Goal: Transaction & Acquisition: Purchase product/service

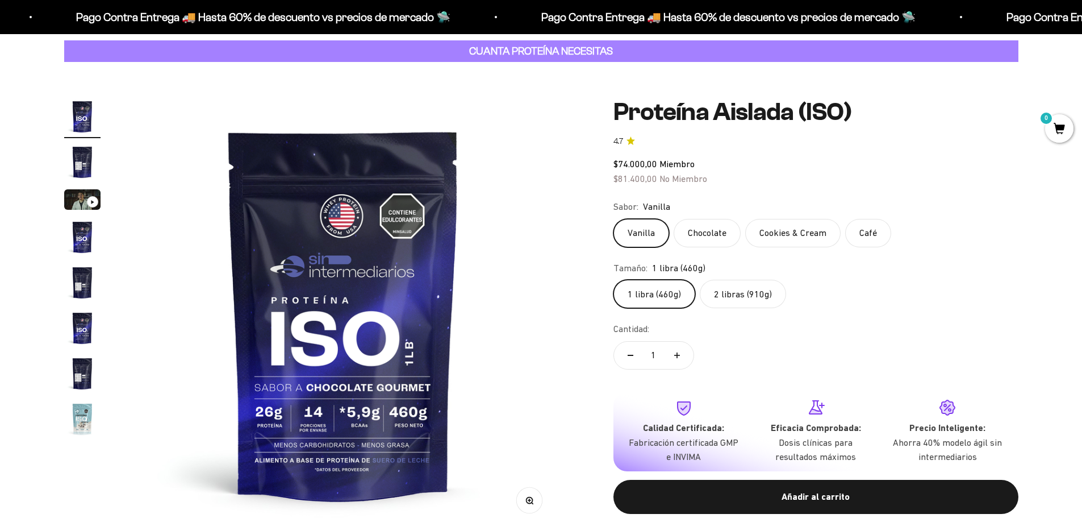
click at [735, 301] on label "2 libras (910g)" at bounding box center [743, 294] width 86 height 28
click at [614, 280] on input "2 libras (910g)" at bounding box center [613, 279] width 1 height 1
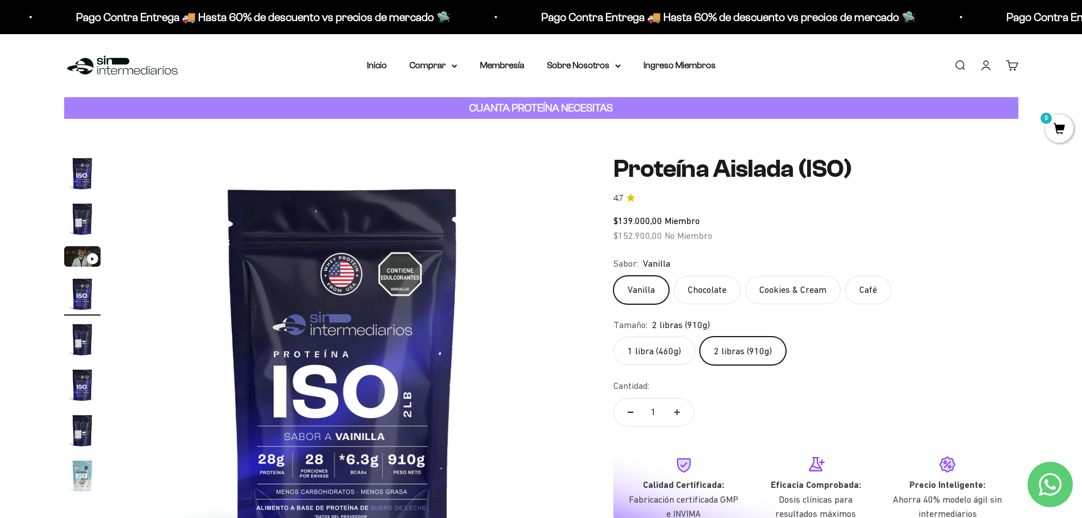
scroll to position [114, 0]
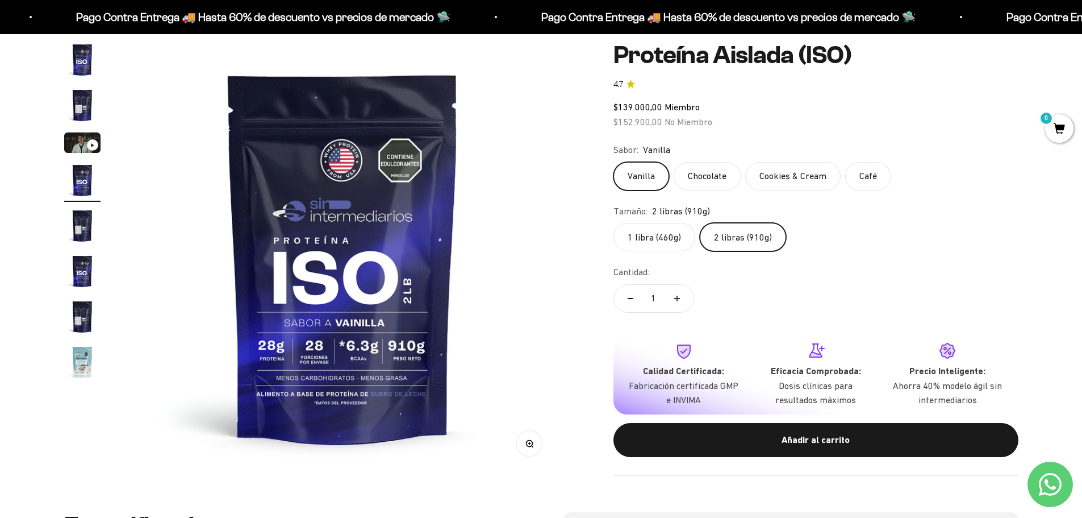
click at [86, 234] on img "Ir al artículo 5" at bounding box center [82, 225] width 36 height 36
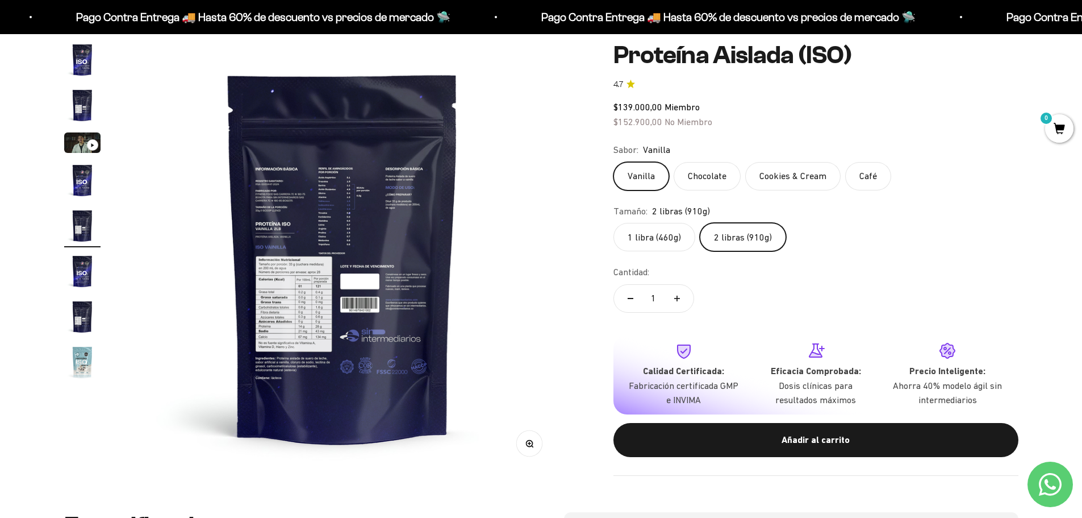
click at [305, 312] on img at bounding box center [342, 256] width 431 height 431
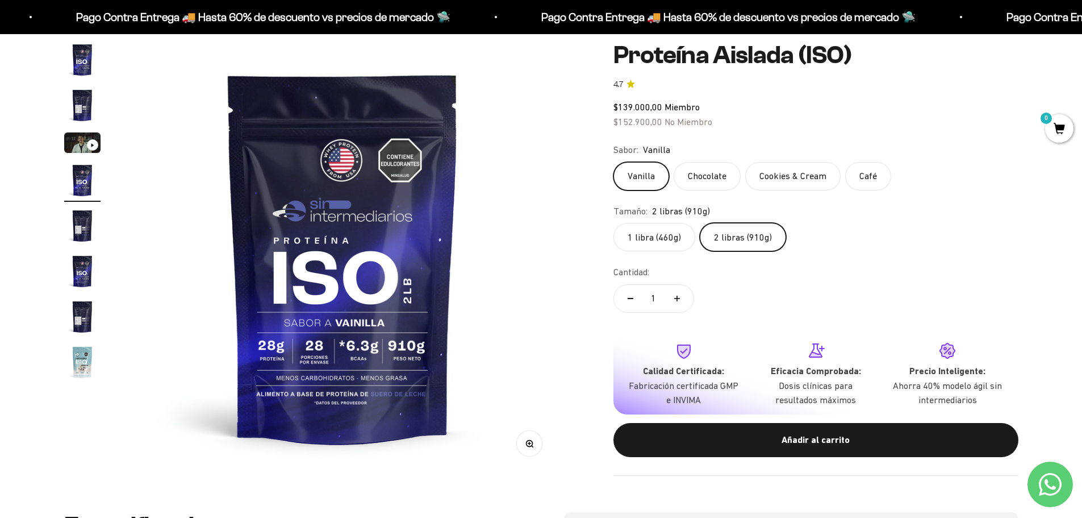
click at [80, 227] on img "Ir al artículo 5" at bounding box center [82, 225] width 36 height 36
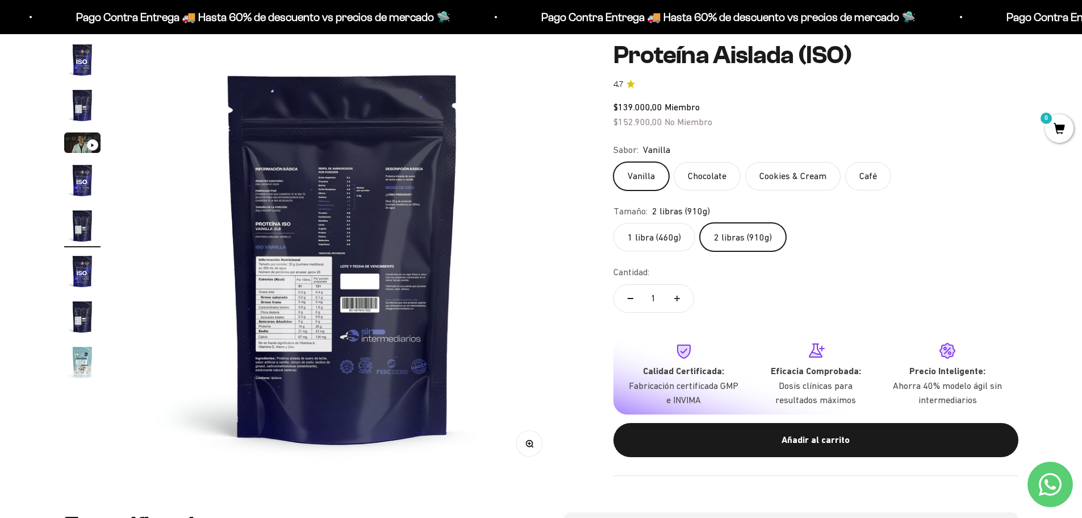
click at [78, 311] on img "Ir al artículo 7" at bounding box center [82, 316] width 36 height 36
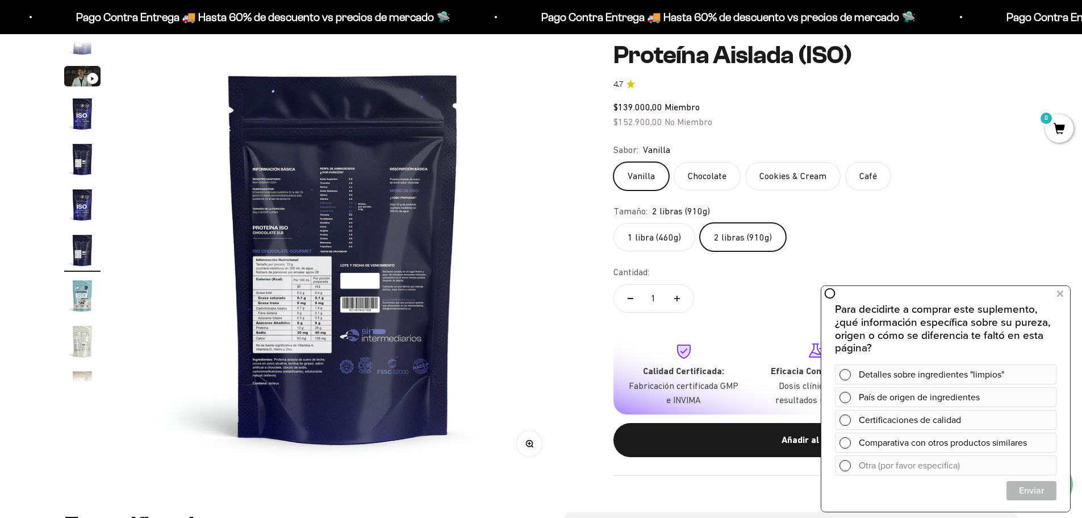
click at [277, 385] on img at bounding box center [343, 256] width 431 height 431
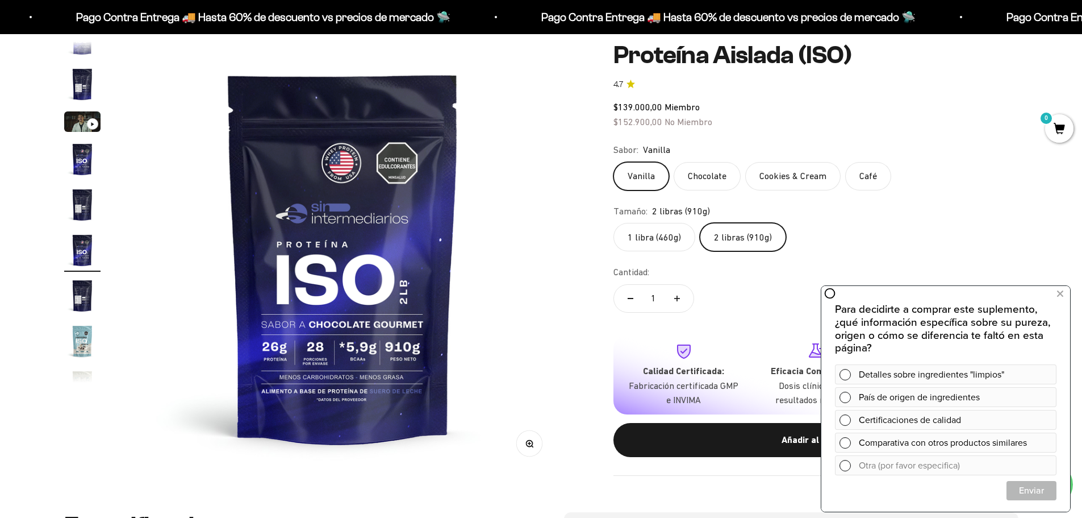
click at [78, 285] on img "Ir al artículo 7" at bounding box center [82, 295] width 36 height 36
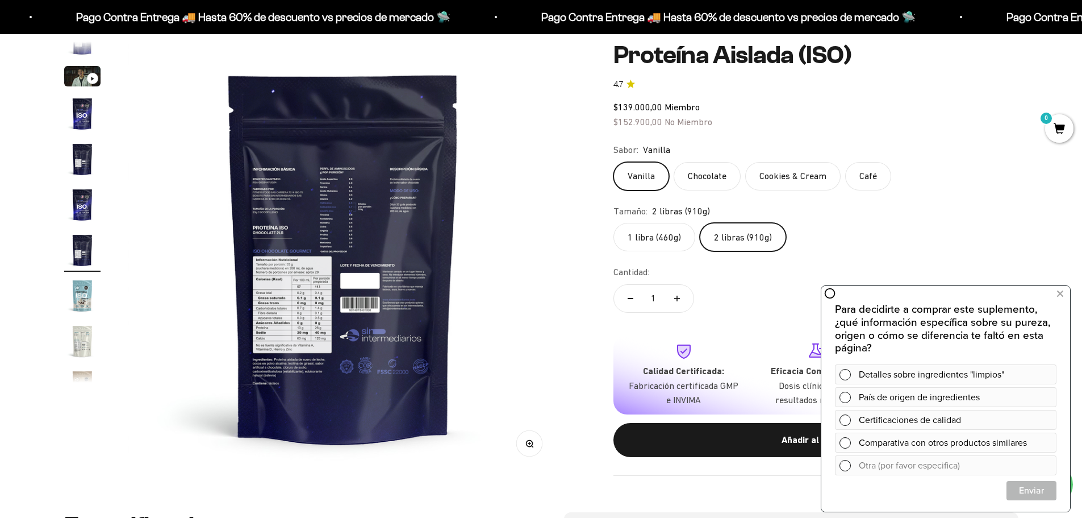
click at [385, 332] on img at bounding box center [343, 256] width 431 height 431
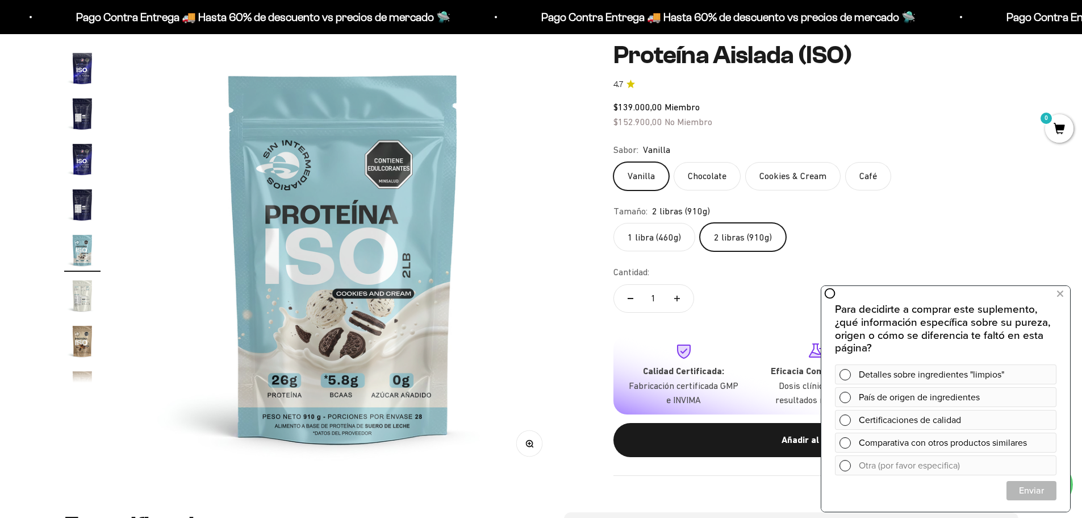
click at [73, 297] on img "Ir al artículo 9" at bounding box center [82, 295] width 36 height 36
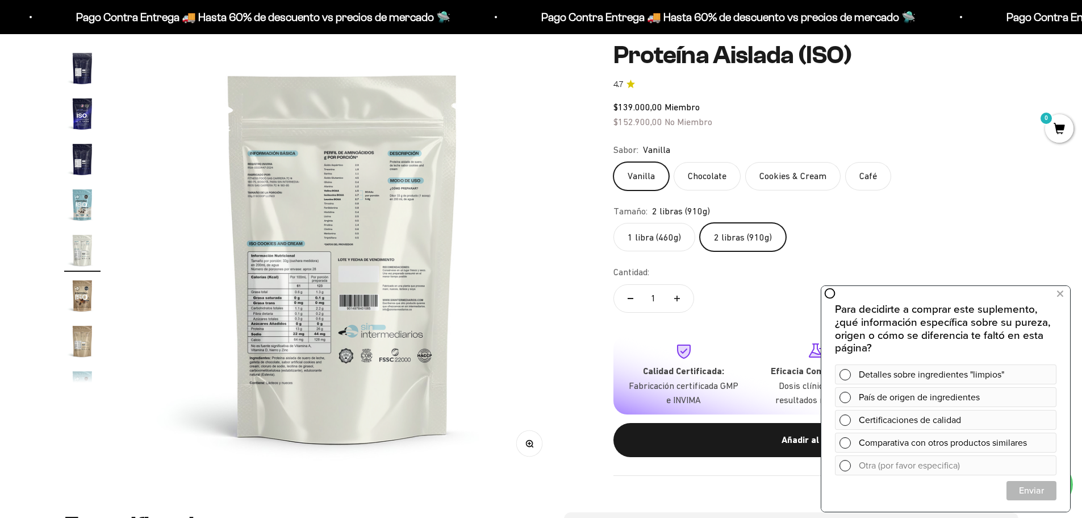
click at [78, 199] on img "Ir al artículo 8" at bounding box center [82, 204] width 36 height 36
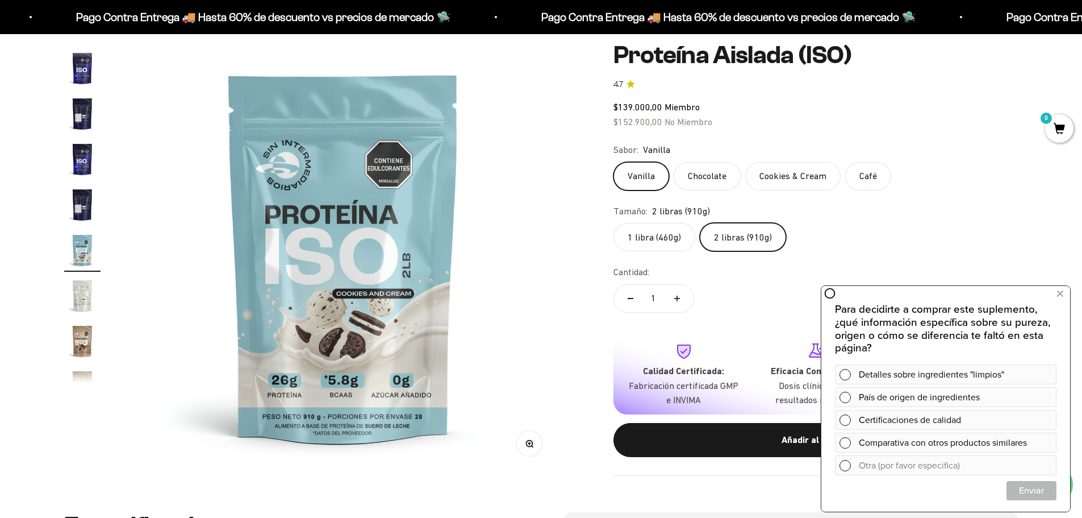
click at [81, 152] on img "Ir al artículo 6" at bounding box center [82, 159] width 36 height 36
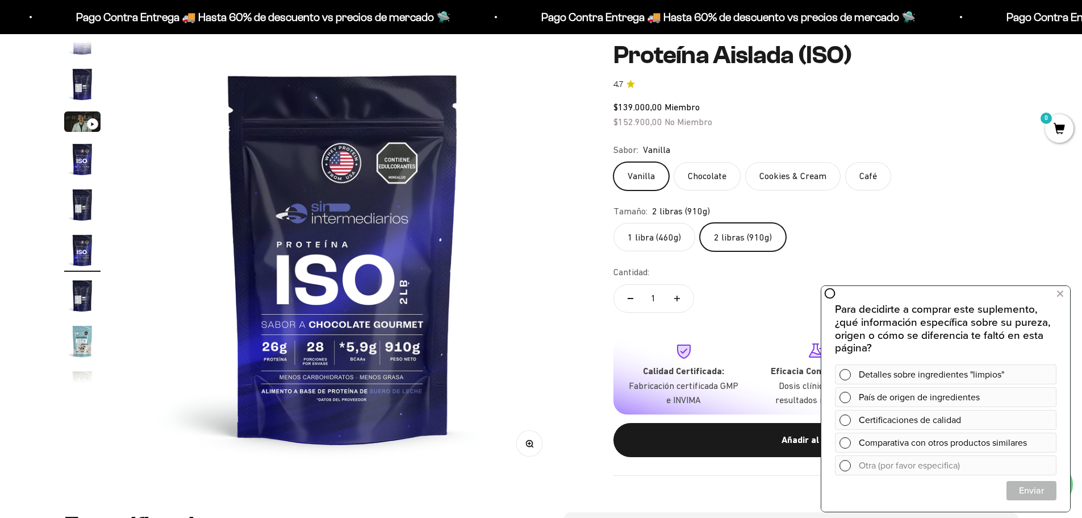
click at [75, 92] on img "Ir al artículo 2" at bounding box center [82, 84] width 36 height 36
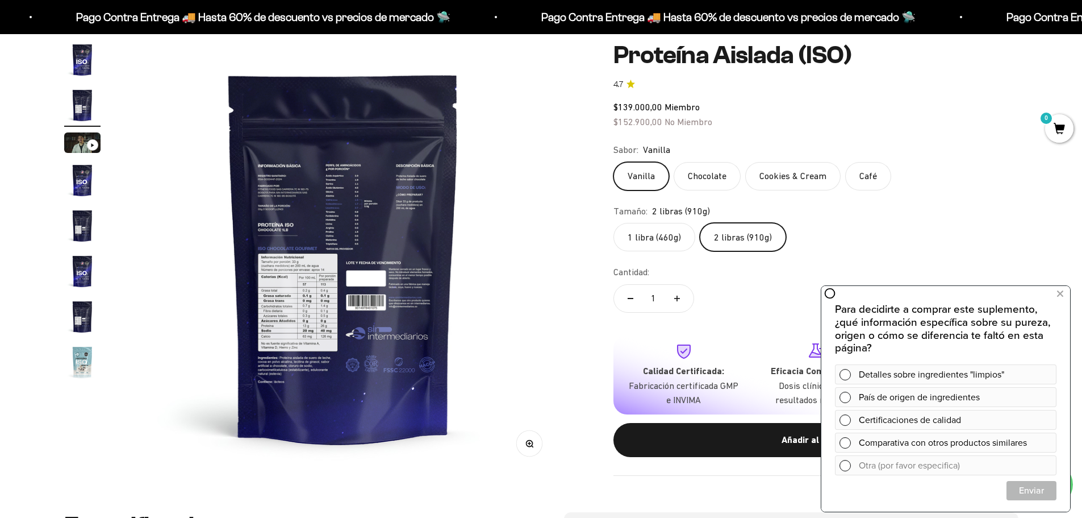
click at [275, 340] on img at bounding box center [343, 256] width 431 height 431
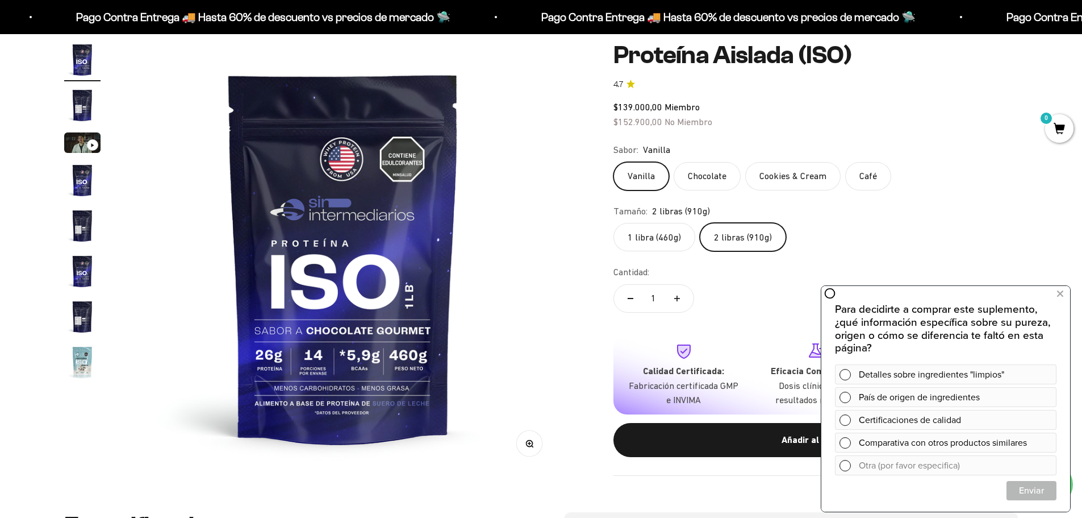
click at [73, 106] on img "Ir al artículo 2" at bounding box center [82, 105] width 36 height 36
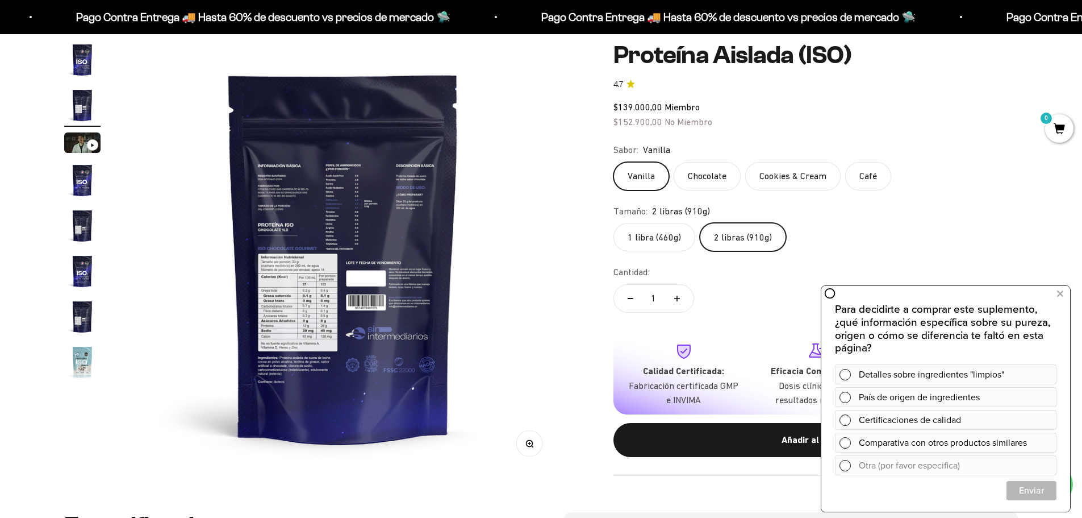
click at [81, 136] on img "Ir al artículo 3" at bounding box center [82, 142] width 36 height 20
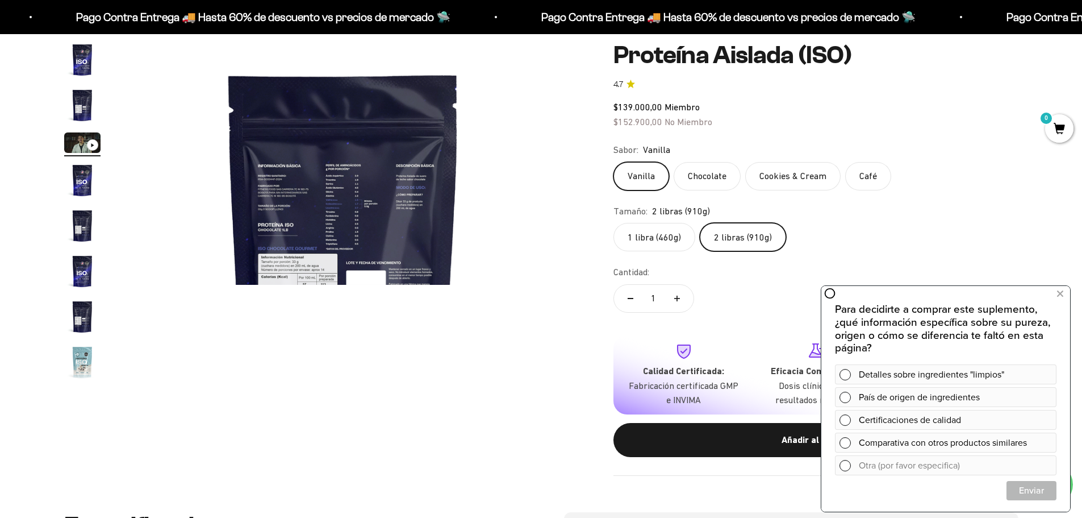
scroll to position [0, 890]
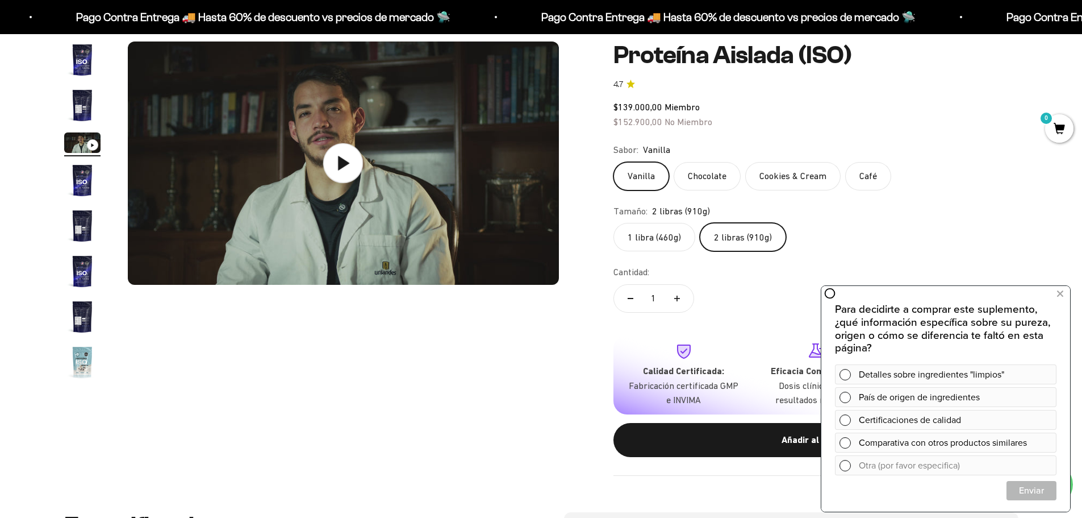
click at [343, 166] on icon at bounding box center [344, 163] width 11 height 14
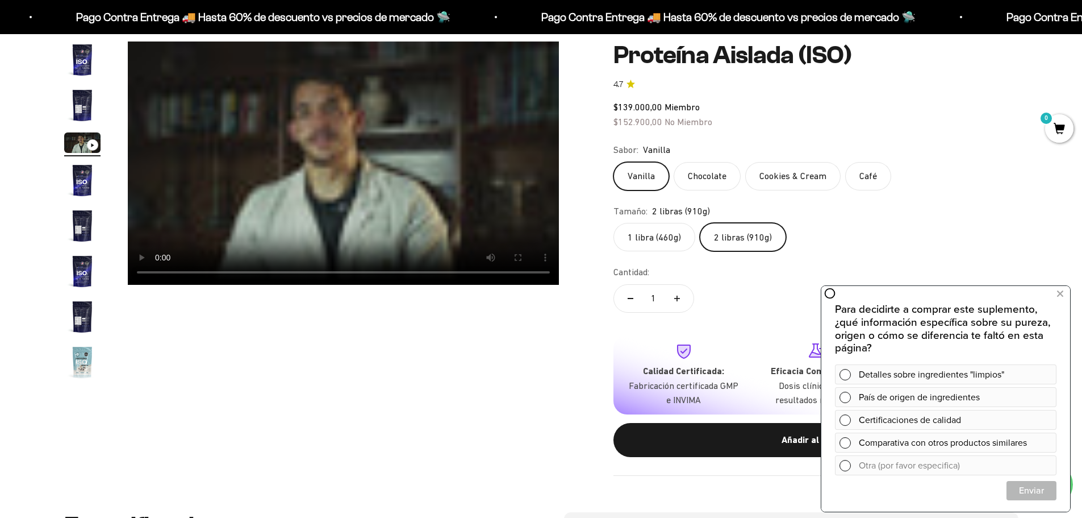
scroll to position [57, 0]
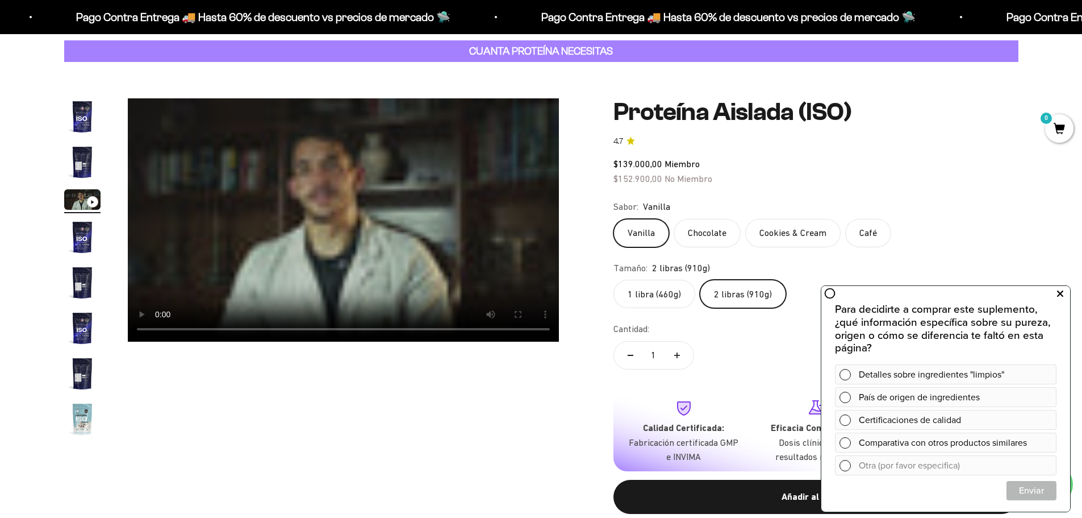
click at [1062, 294] on icon at bounding box center [1060, 293] width 6 height 15
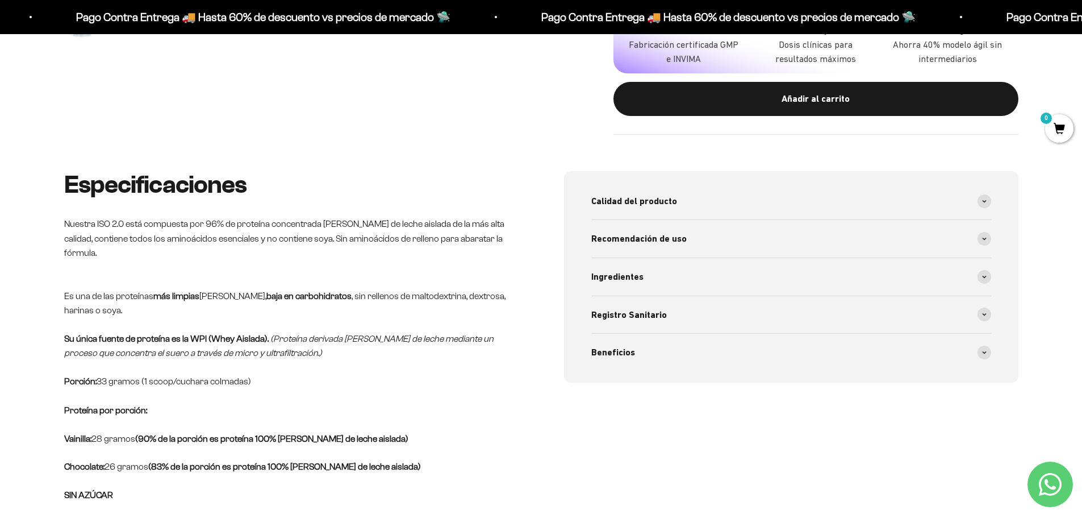
scroll to position [511, 0]
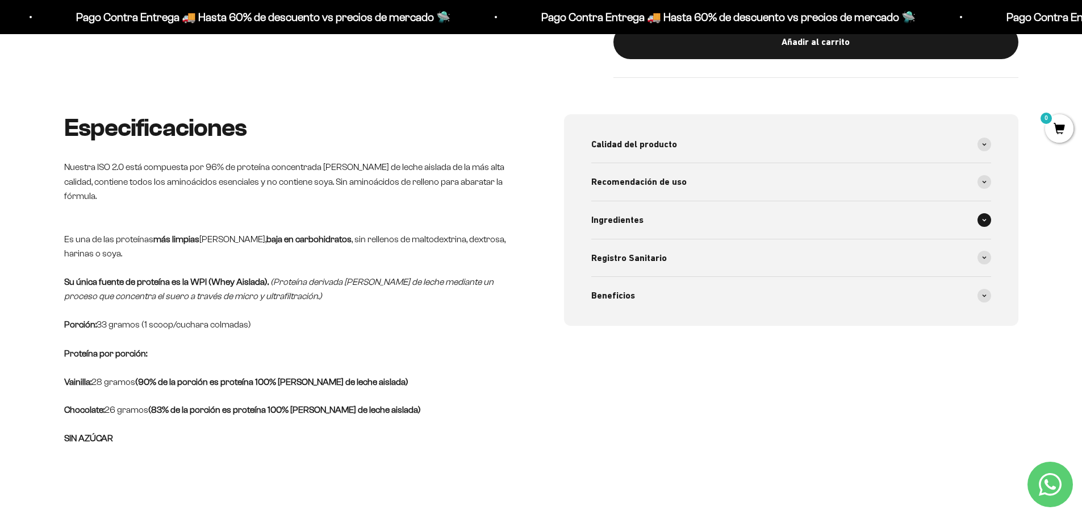
click at [978, 218] on span at bounding box center [985, 220] width 14 height 14
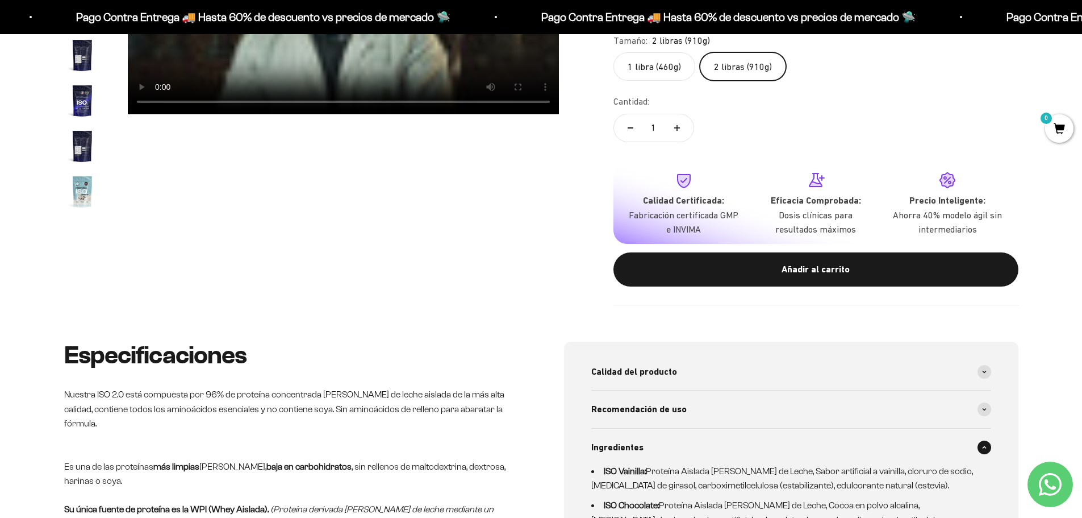
scroll to position [0, 0]
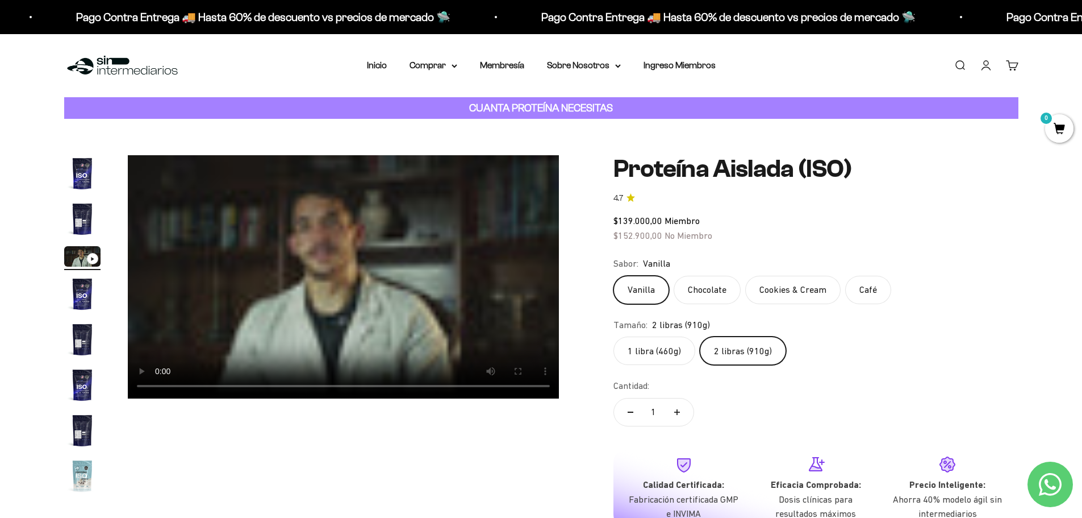
click at [78, 172] on img "Ir al artículo 1" at bounding box center [82, 173] width 36 height 36
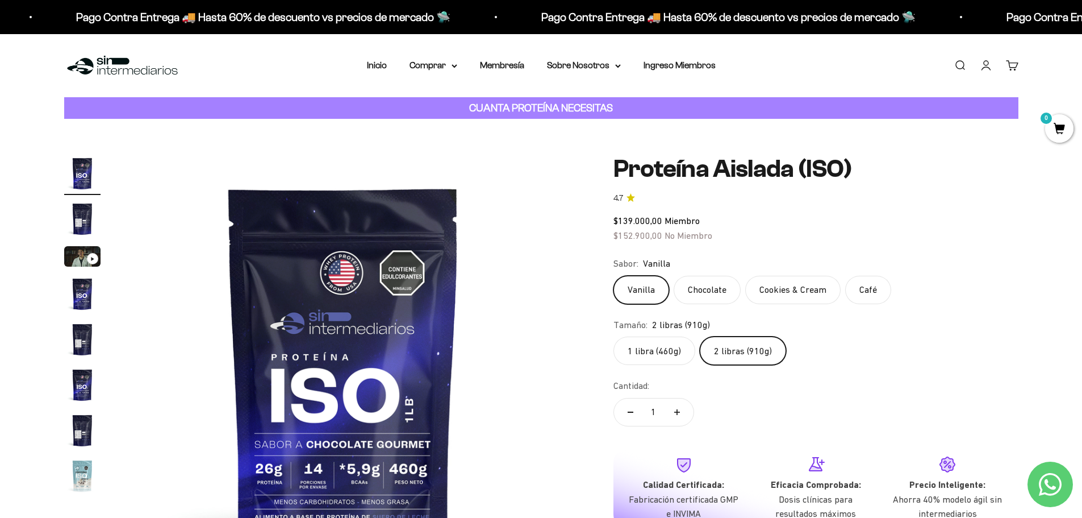
click at [85, 287] on img "Ir al artículo 4" at bounding box center [82, 294] width 36 height 36
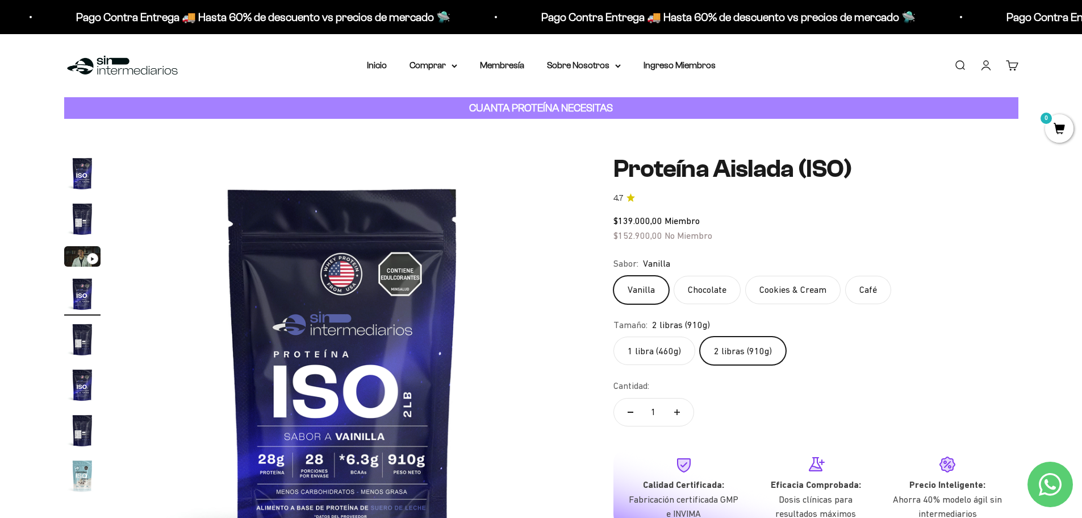
click at [78, 297] on img "Ir al artículo 4" at bounding box center [82, 294] width 36 height 36
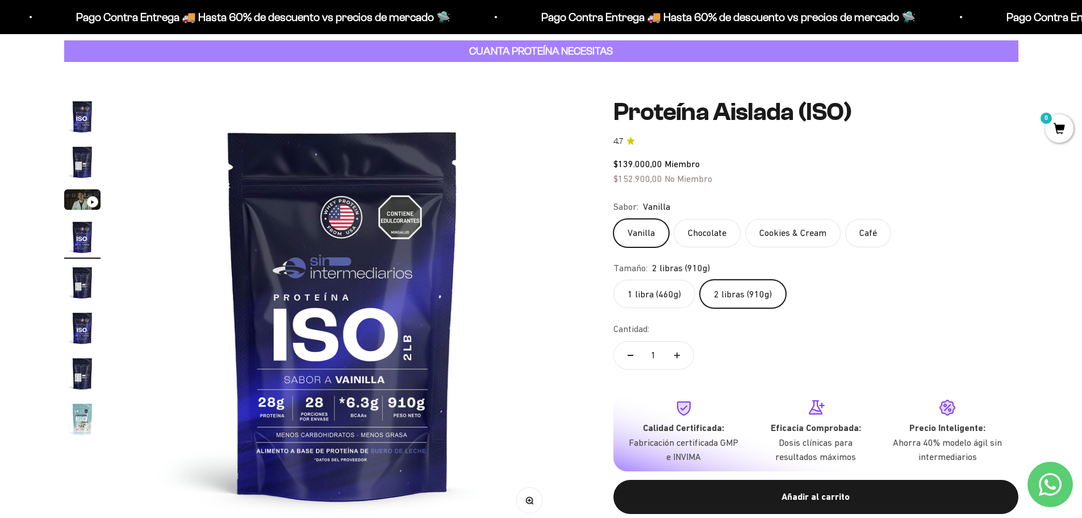
click at [78, 282] on img "Ir al artículo 5" at bounding box center [82, 282] width 36 height 36
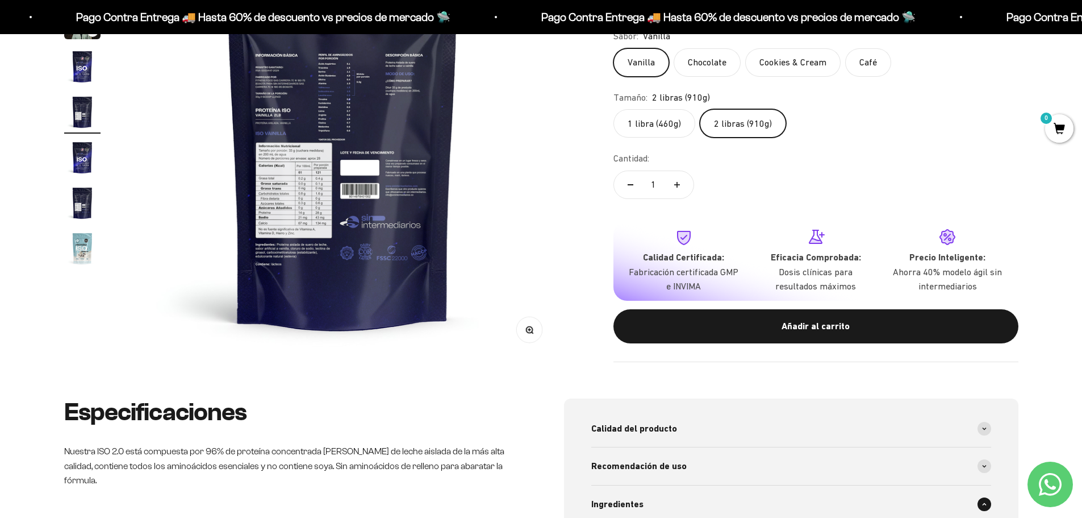
scroll to position [0, 0]
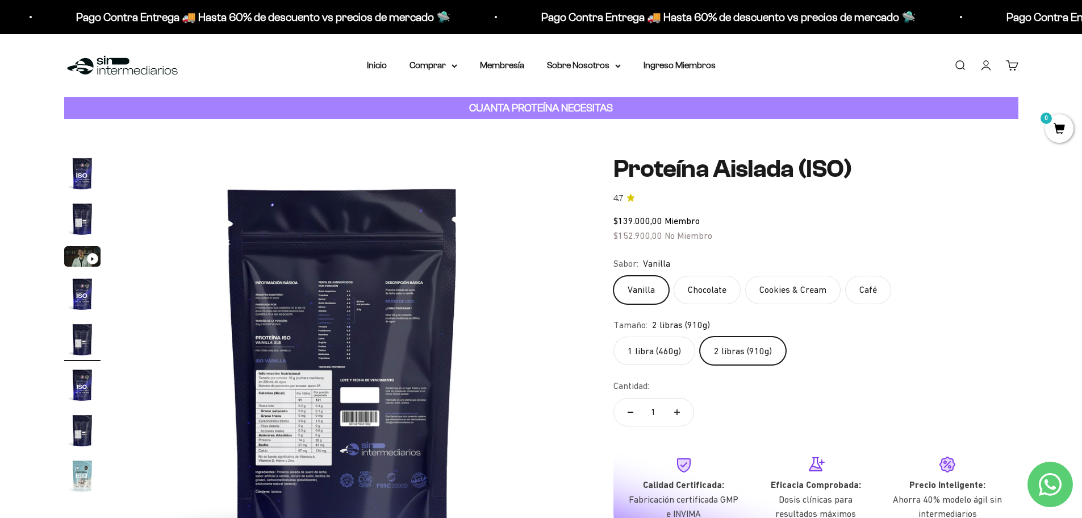
click at [320, 417] on img at bounding box center [342, 370] width 431 height 431
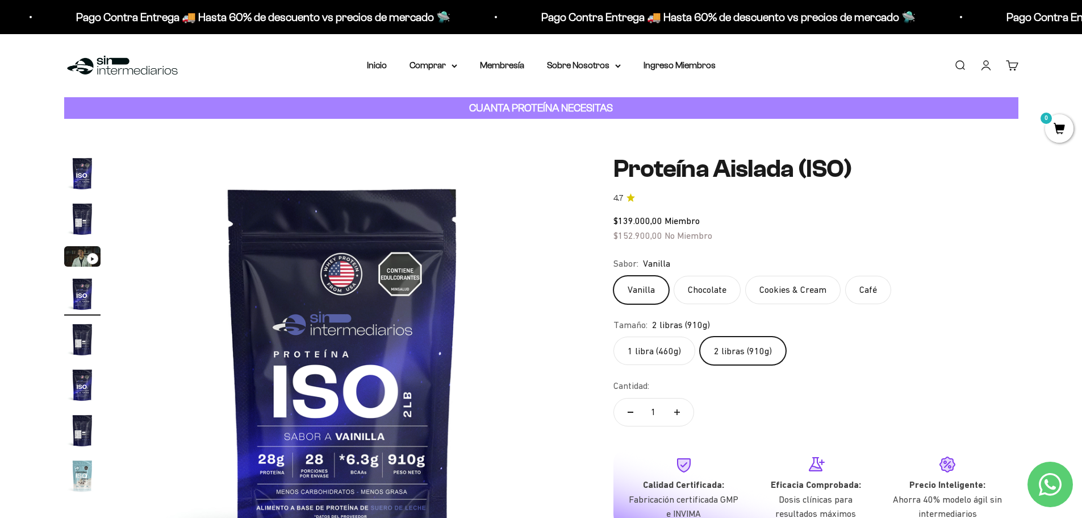
click at [86, 436] on img "Ir al artículo 7" at bounding box center [82, 430] width 36 height 36
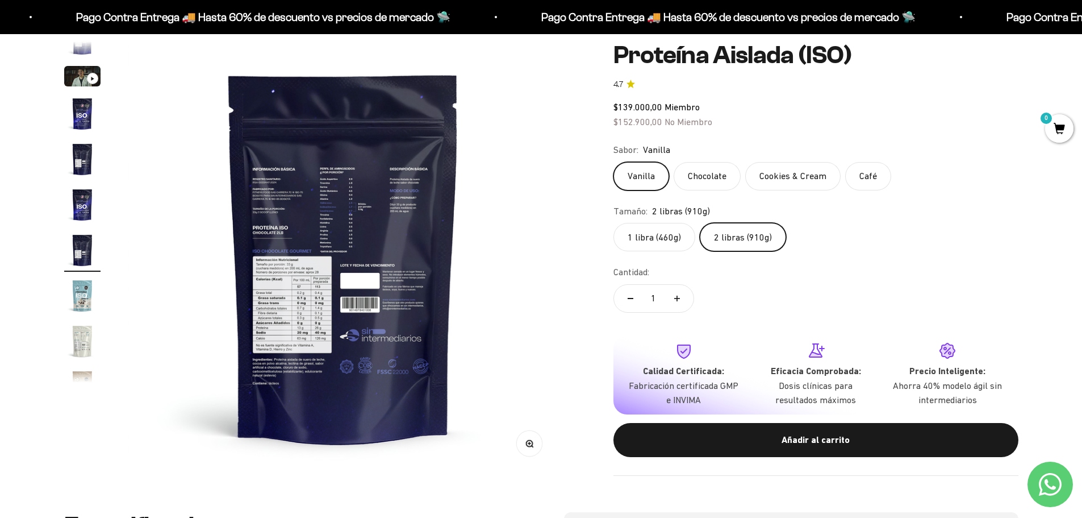
scroll to position [170, 0]
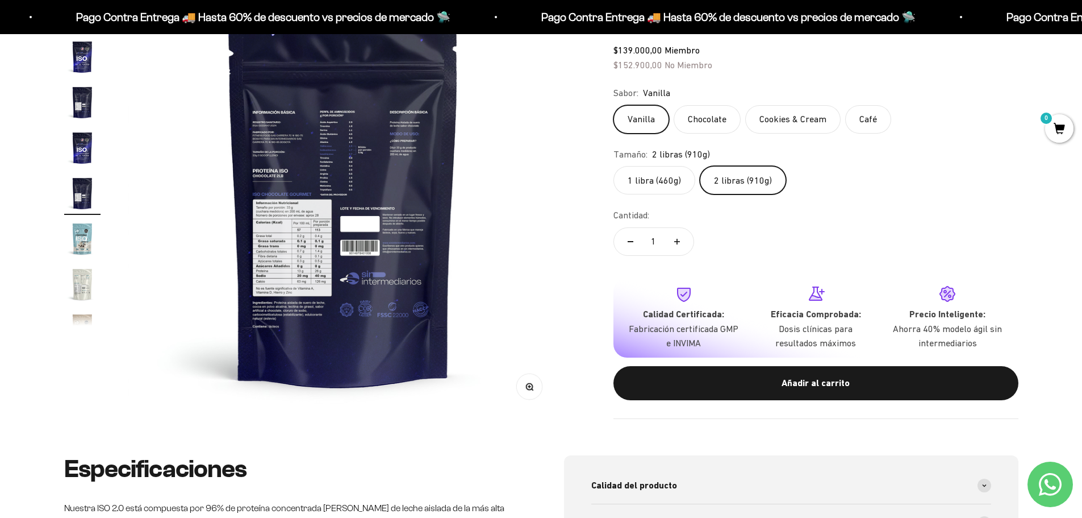
click at [78, 232] on img "Ir al artículo 8" at bounding box center [82, 238] width 36 height 36
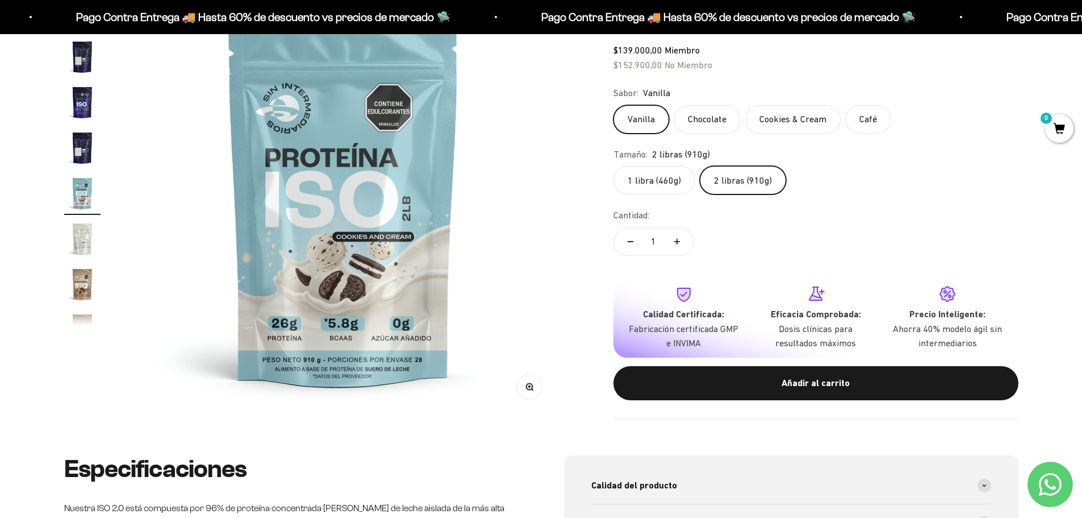
click at [87, 141] on img "Ir al artículo 7" at bounding box center [82, 148] width 36 height 36
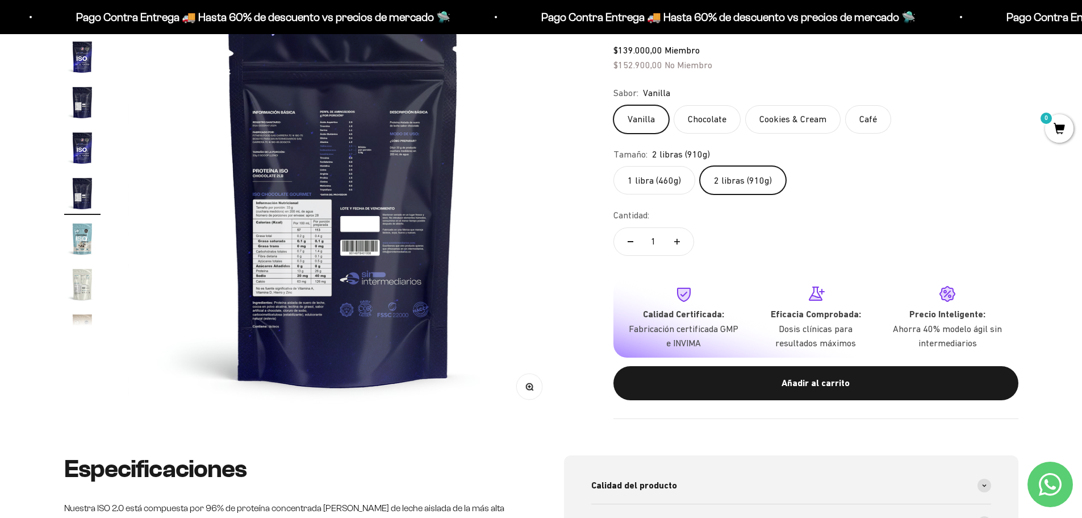
click at [82, 109] on img "Ir al artículo 5" at bounding box center [82, 102] width 36 height 36
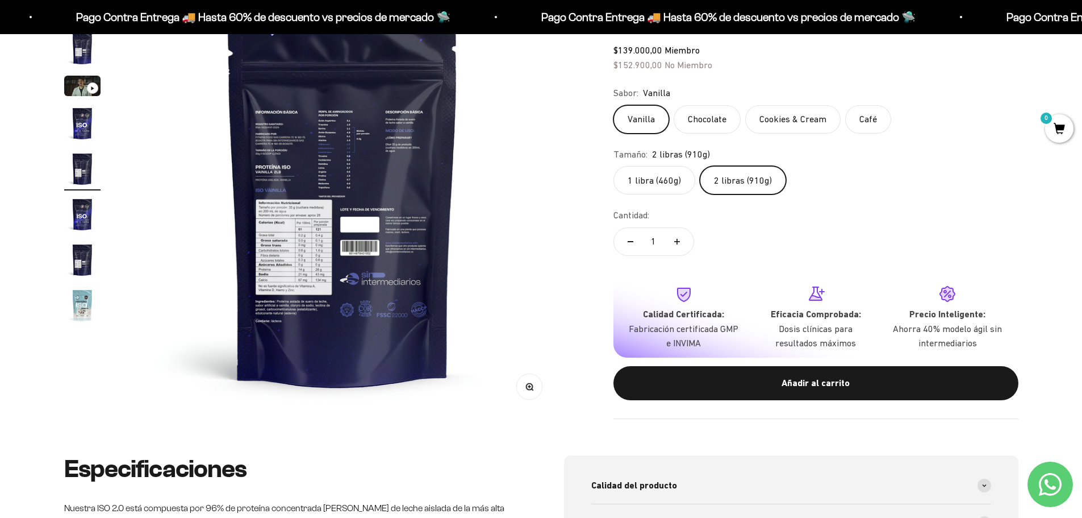
click at [349, 244] on img at bounding box center [342, 200] width 431 height 431
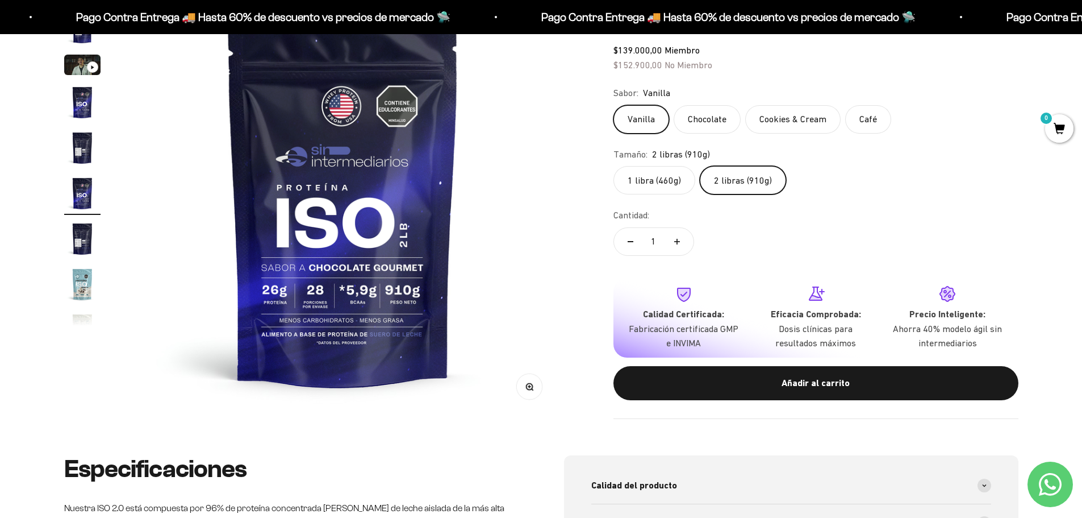
click at [367, 215] on img at bounding box center [342, 200] width 431 height 431
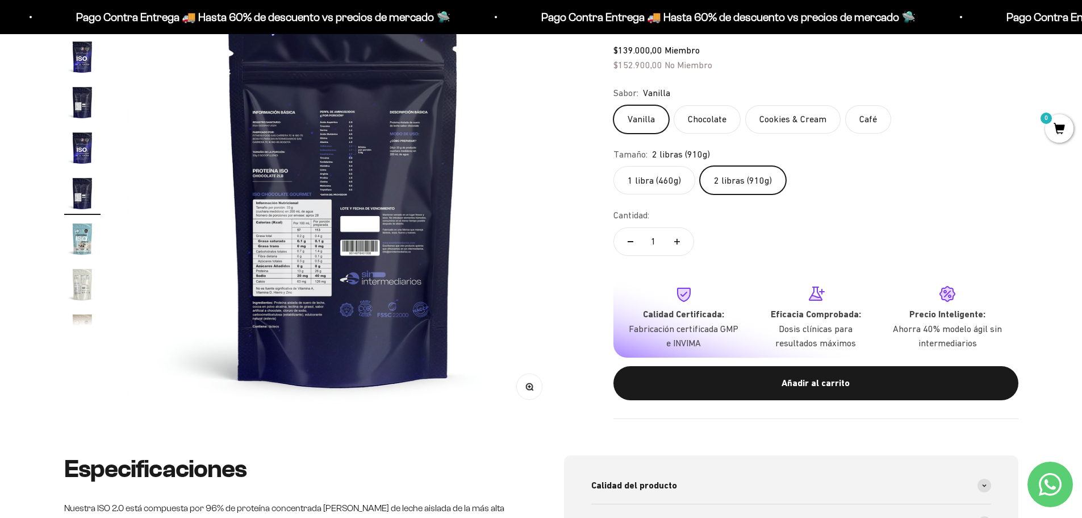
click at [74, 236] on img "Ir al artículo 8" at bounding box center [82, 238] width 36 height 36
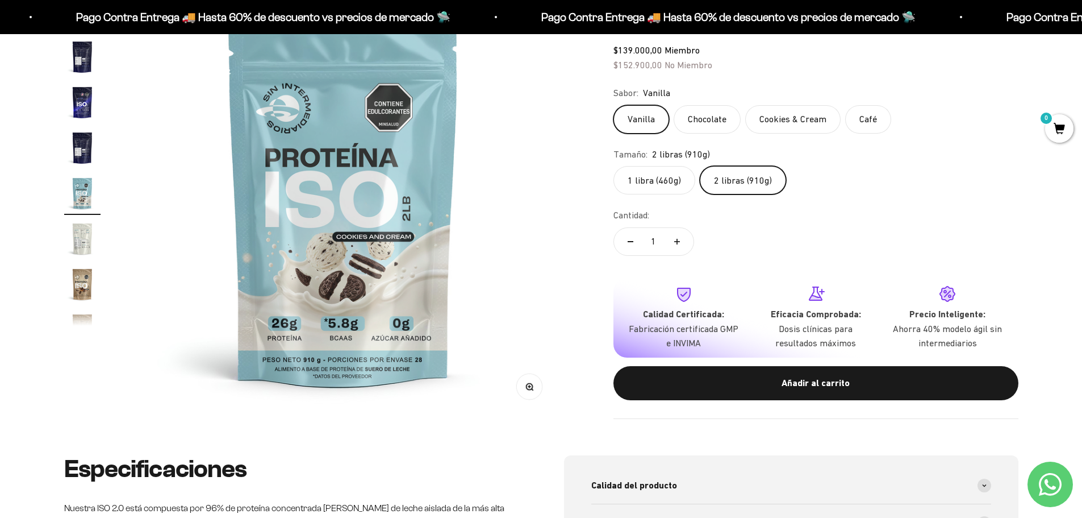
click at [81, 106] on img "Ir al artículo 6" at bounding box center [82, 102] width 36 height 36
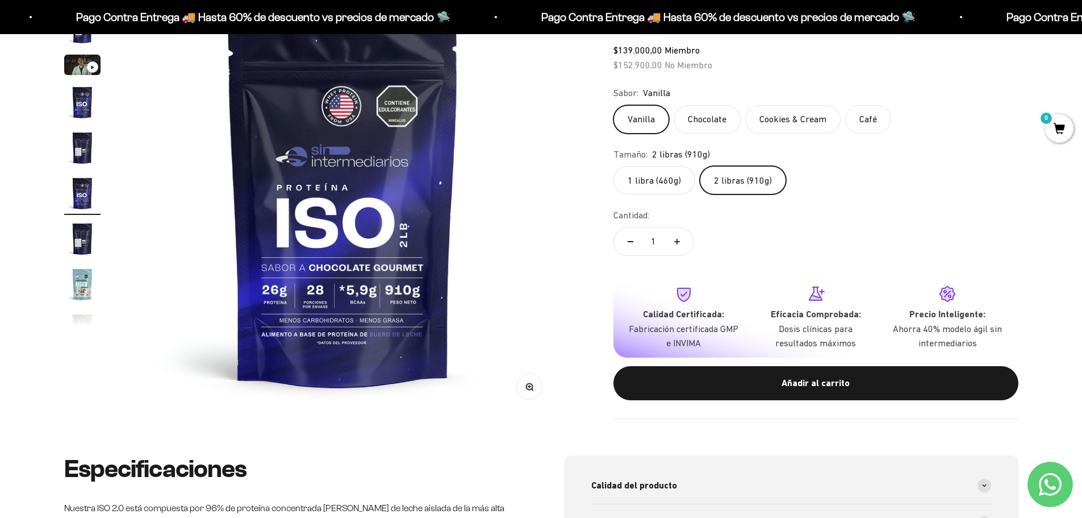
click at [83, 283] on img "Ir al artículo 8" at bounding box center [82, 284] width 36 height 36
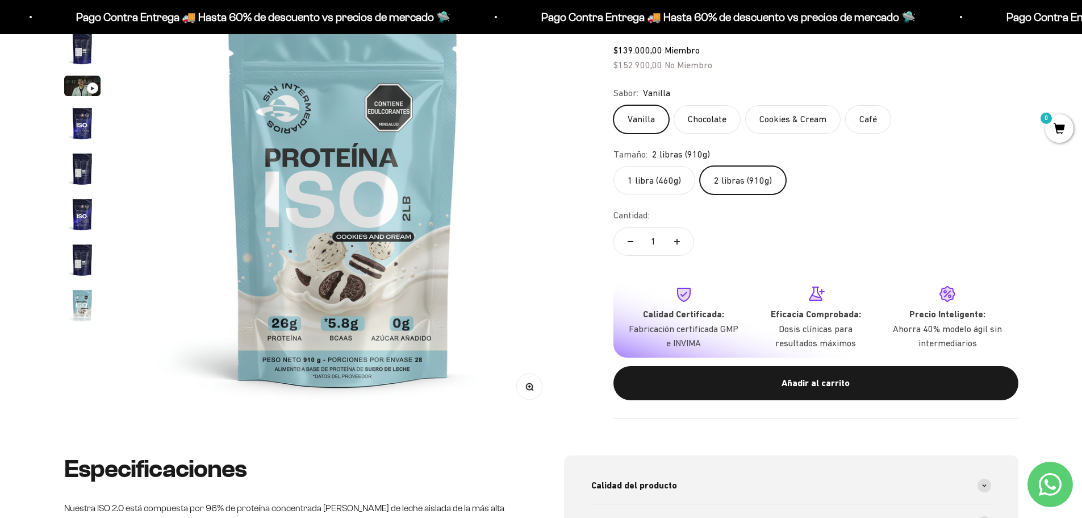
scroll to position [57, 0]
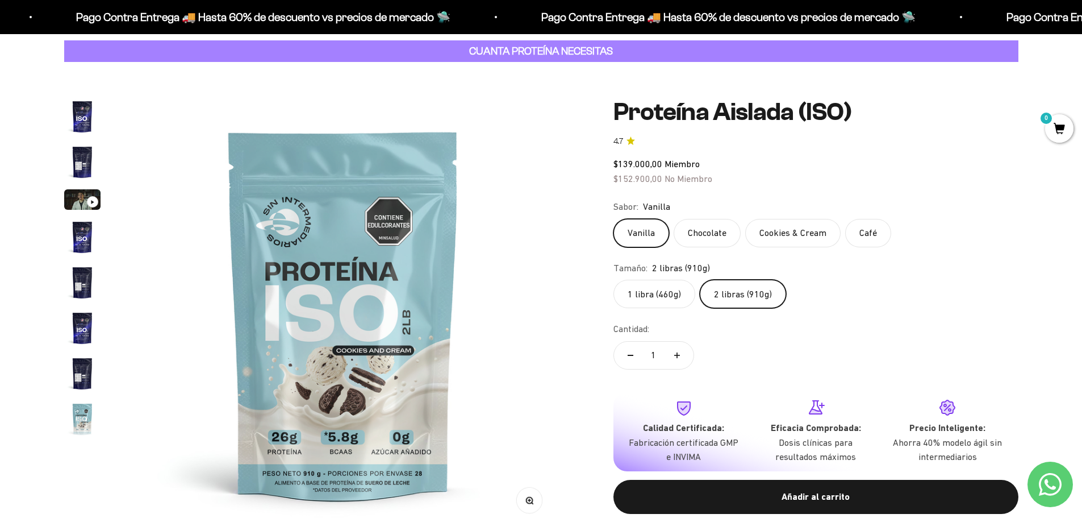
click at [78, 120] on img "Ir al artículo 1" at bounding box center [82, 116] width 36 height 36
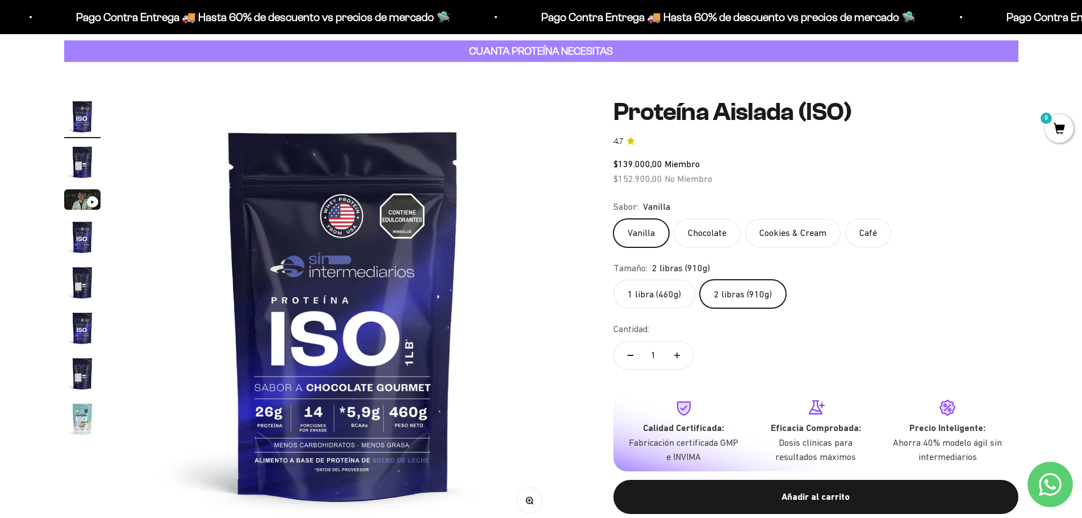
click at [84, 279] on img "Ir al artículo 5" at bounding box center [82, 282] width 36 height 36
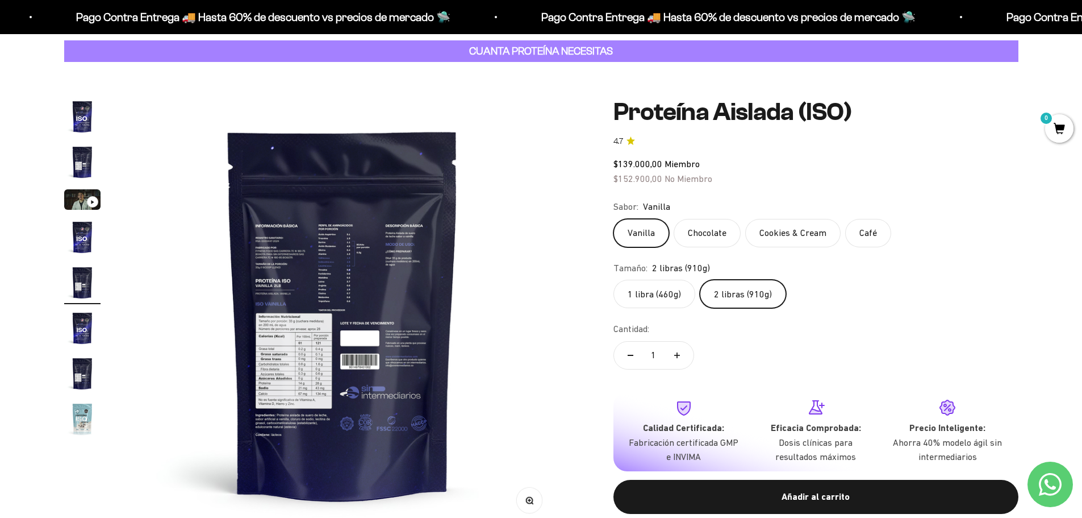
click at [85, 322] on img "Ir al artículo 6" at bounding box center [82, 328] width 36 height 36
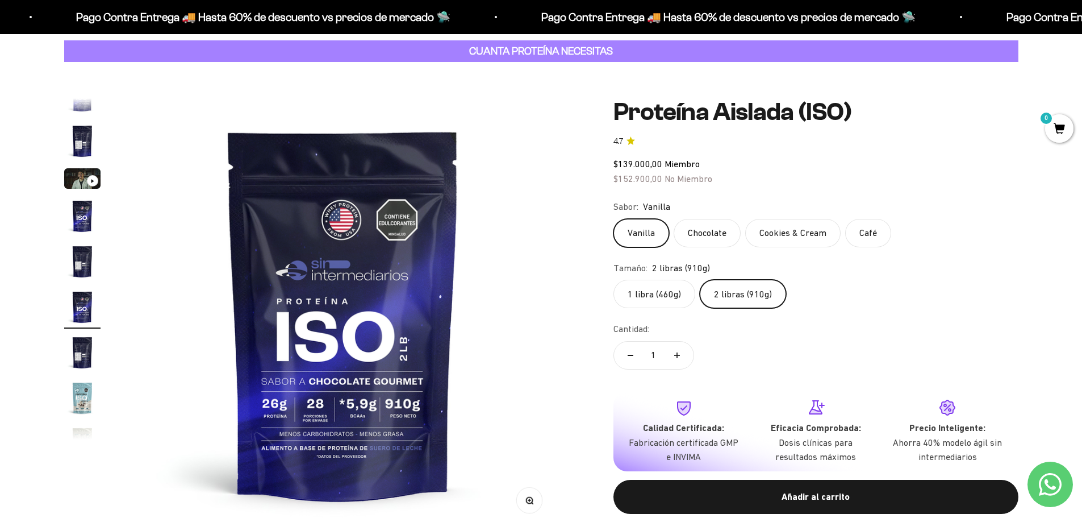
click at [78, 348] on img "Ir al artículo 7" at bounding box center [82, 352] width 36 height 36
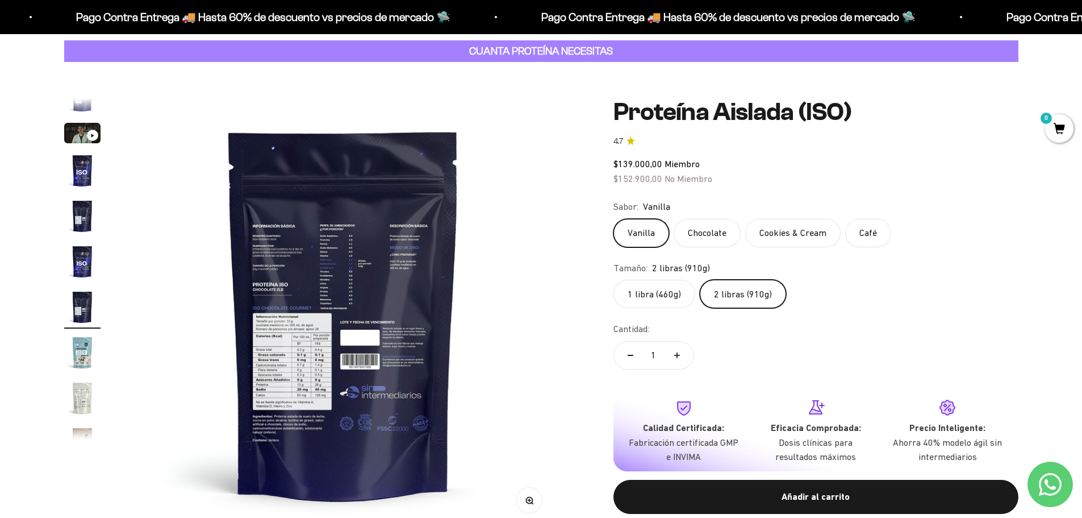
scroll to position [123, 0]
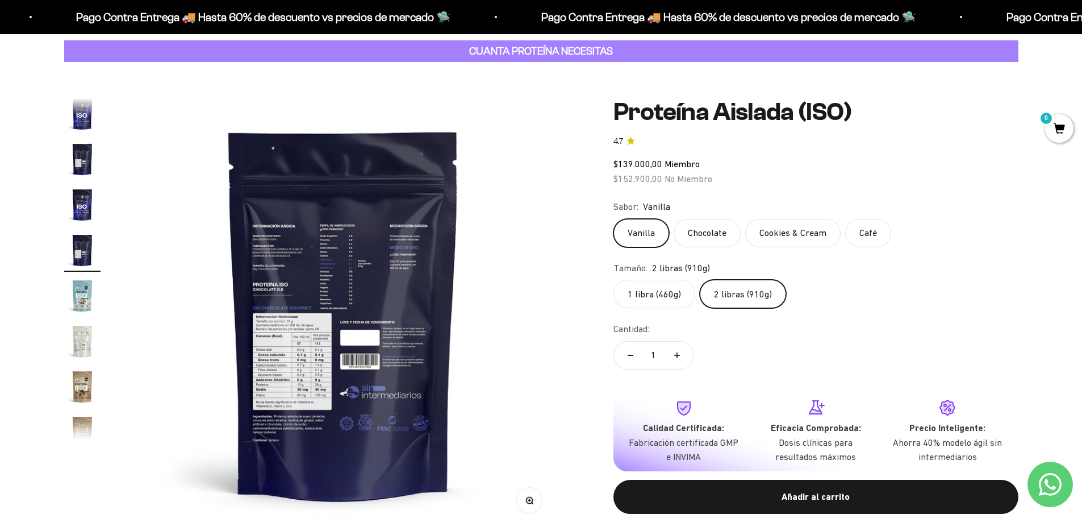
click at [77, 198] on img "Ir al artículo 6" at bounding box center [82, 204] width 36 height 36
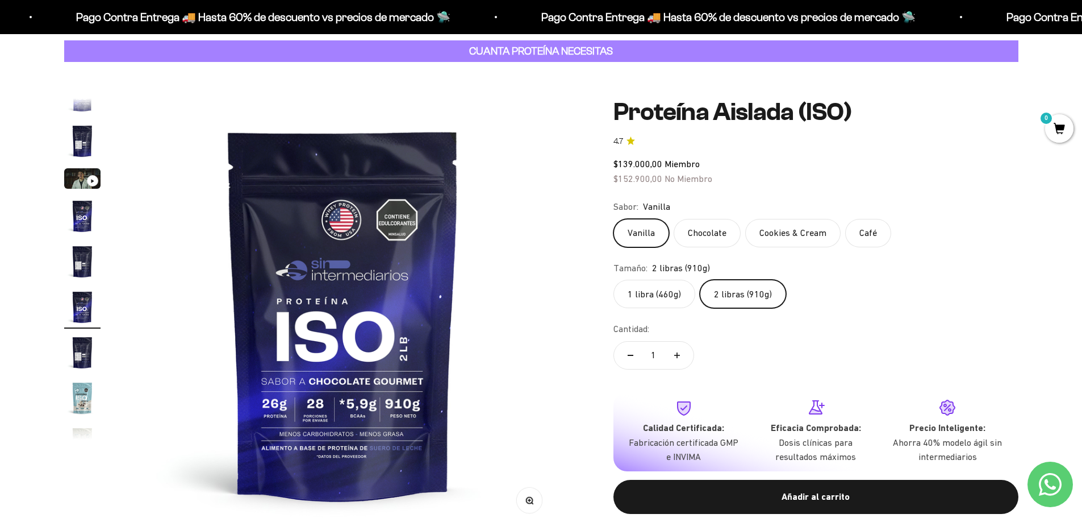
scroll to position [114, 0]
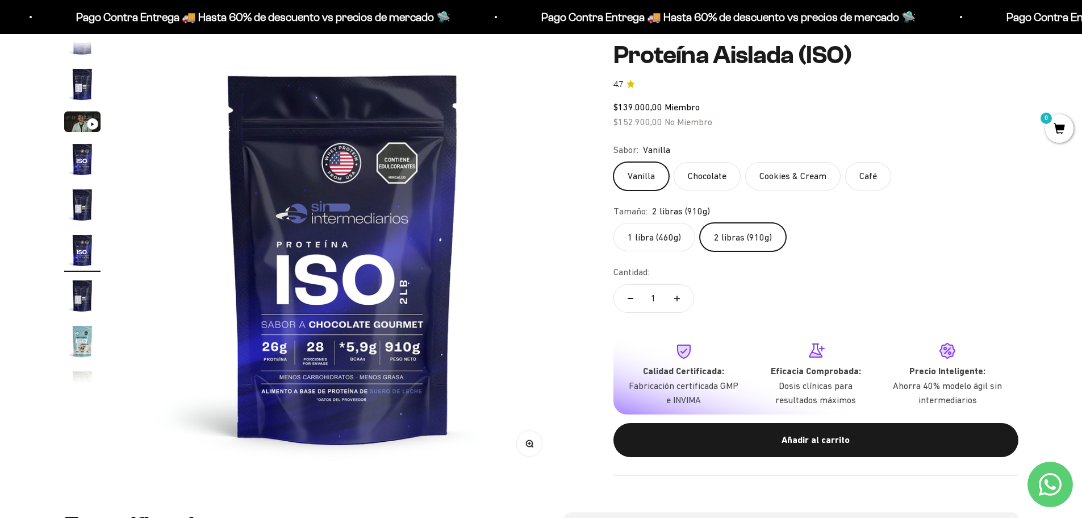
click at [73, 341] on img "Ir al artículo 8" at bounding box center [82, 341] width 36 height 36
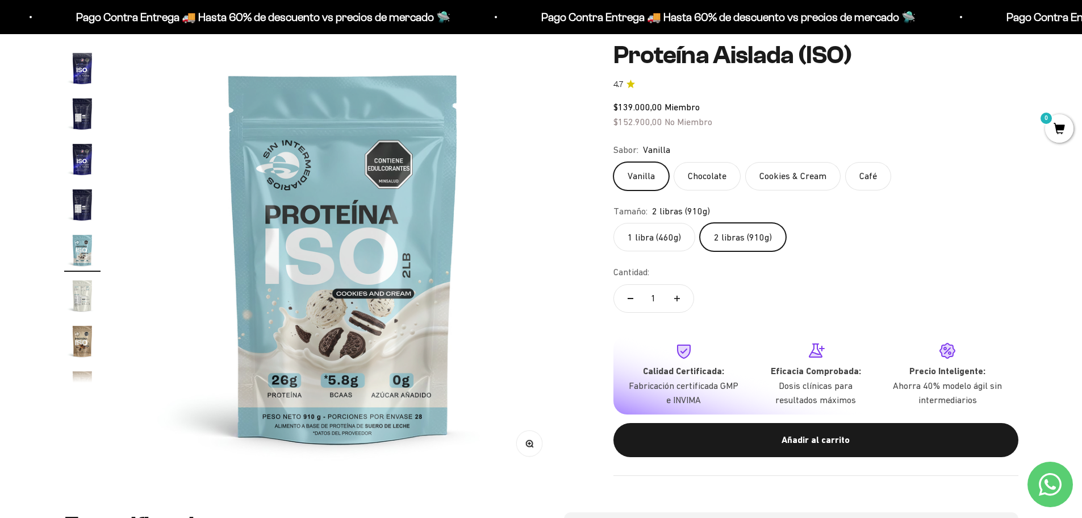
click at [84, 198] on img "Ir al artículo 7" at bounding box center [82, 204] width 36 height 36
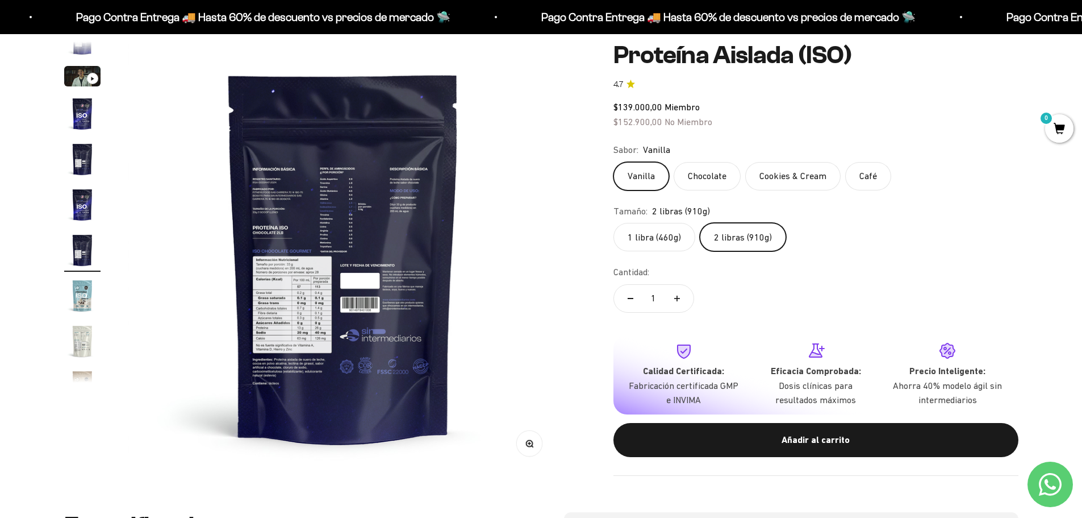
click at [84, 178] on button "Ir al artículo 5" at bounding box center [82, 161] width 36 height 40
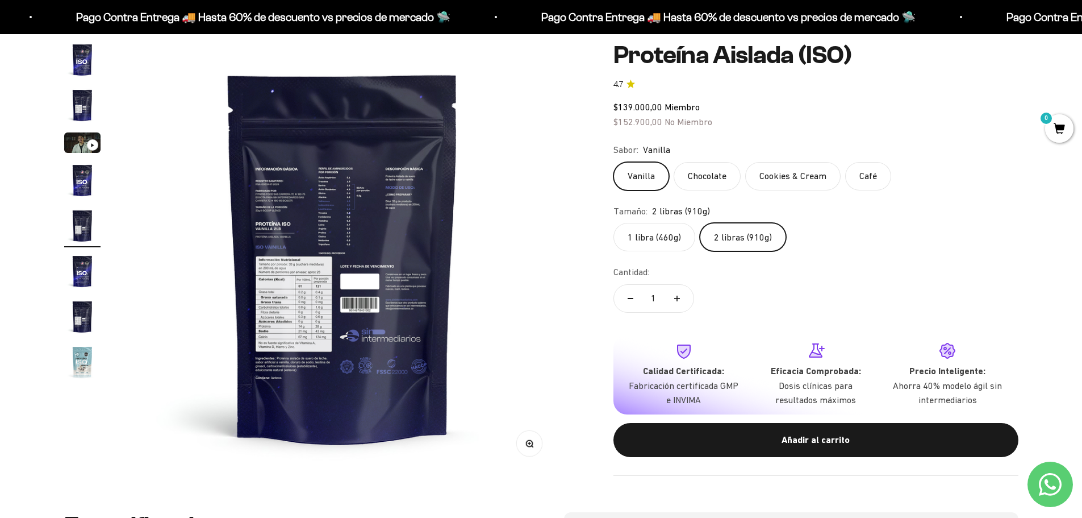
click at [85, 107] on img "Ir al artículo 2" at bounding box center [82, 105] width 36 height 36
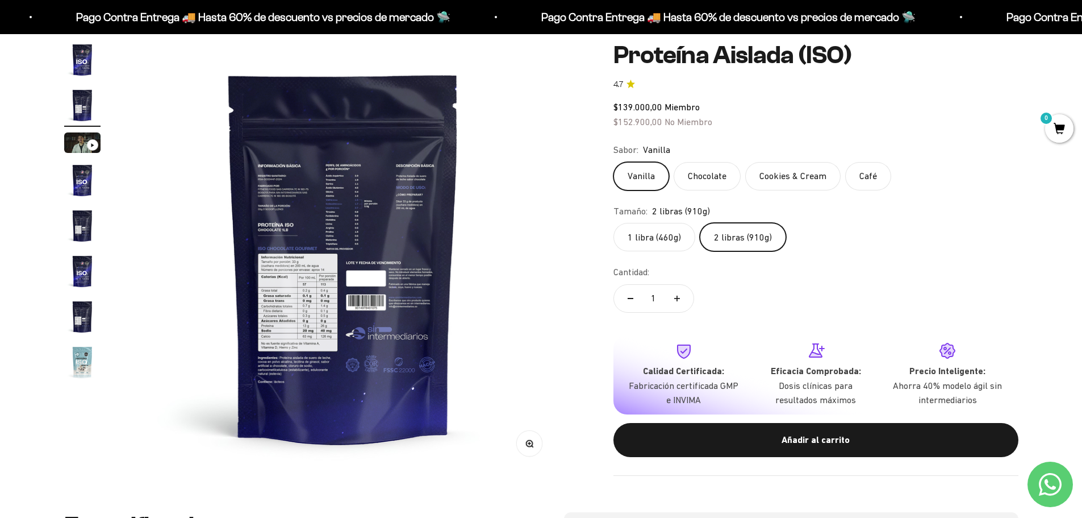
click at [82, 66] on img "Ir al artículo 1" at bounding box center [82, 59] width 36 height 36
